Goal: Information Seeking & Learning: Check status

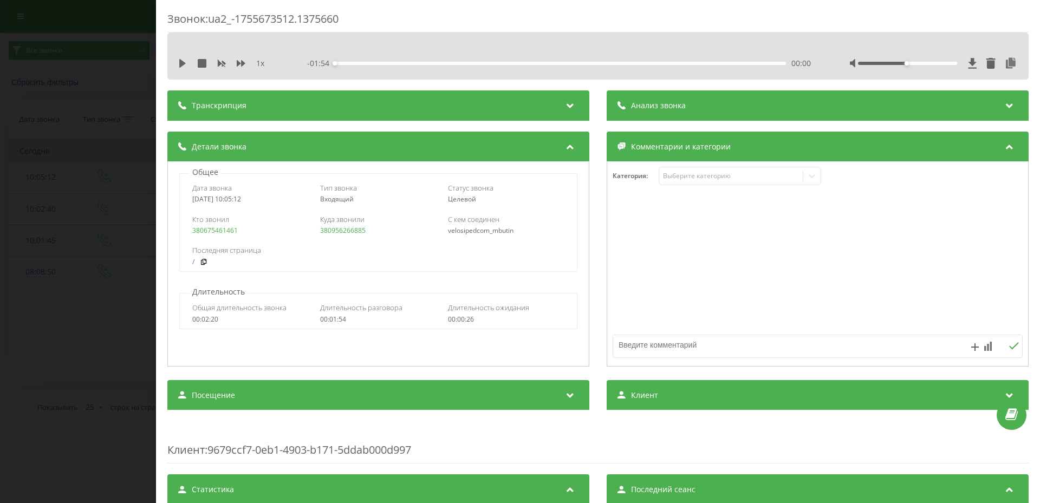
click at [91, 43] on div "Звонок : ua2_-1755673512.1375660 1 x - 01:54 00:00 00:00 Транскрипция Для анали…" at bounding box center [520, 251] width 1040 height 503
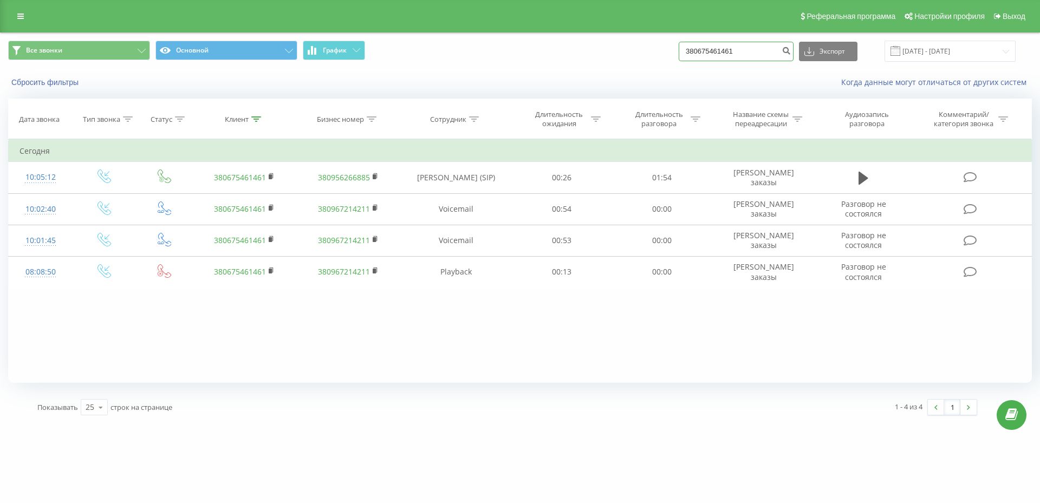
click at [721, 56] on input "380675461461" at bounding box center [735, 51] width 115 height 19
paste input "[PHONE_NUMBER]"
drag, startPoint x: 695, startPoint y: 54, endPoint x: 834, endPoint y: 54, distance: 139.2
click at [834, 54] on div "380675+380635704504461461 Экспорт .csv .xls .xlsx [DATE] - [DATE]" at bounding box center [846, 51] width 337 height 21
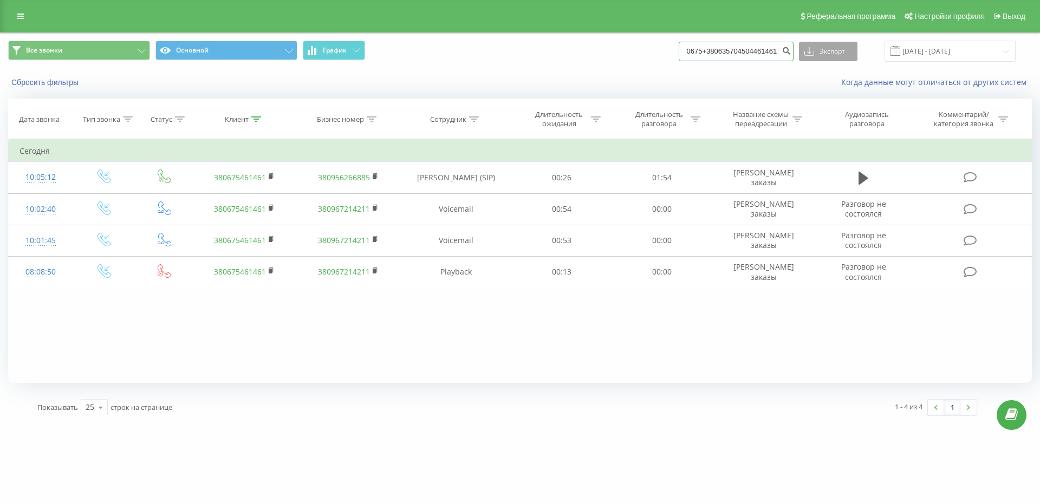
paste input "[PHONE_NUMBER]"
type input "[PHONE_NUMBER]"
